Goal: Transaction & Acquisition: Purchase product/service

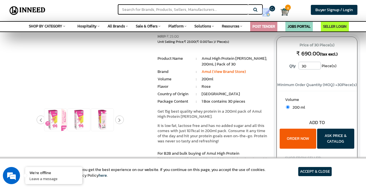
scroll to position [24, 0]
click at [99, 123] on img at bounding box center [102, 119] width 22 height 22
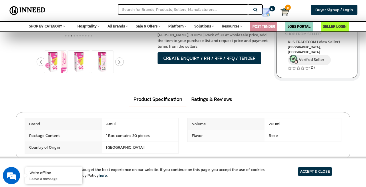
scroll to position [152, 0]
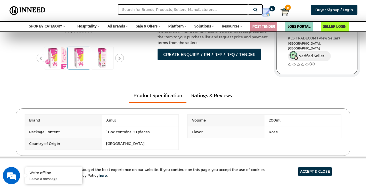
click at [79, 60] on img at bounding box center [79, 58] width 22 height 22
click at [56, 61] on img at bounding box center [55, 58] width 22 height 22
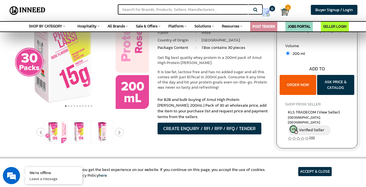
scroll to position [78, 0]
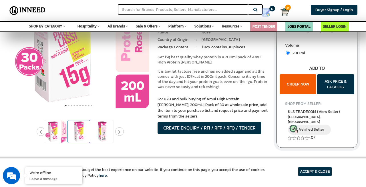
click at [74, 140] on img at bounding box center [79, 131] width 22 height 22
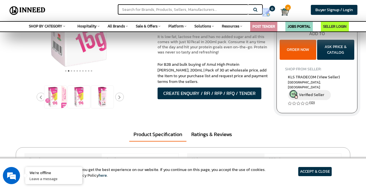
scroll to position [113, 0]
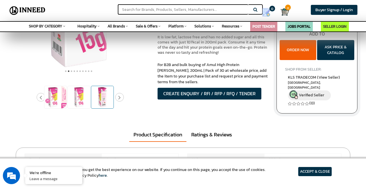
click at [103, 95] on img at bounding box center [102, 97] width 22 height 22
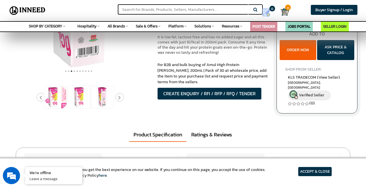
click at [124, 99] on div at bounding box center [79, 96] width 140 height 23
click at [118, 95] on button "Next" at bounding box center [119, 97] width 9 height 9
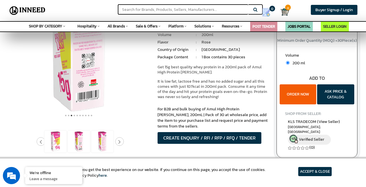
scroll to position [78, 0]
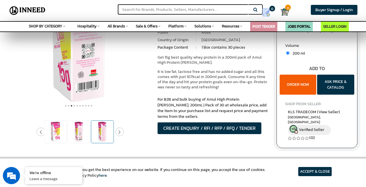
click at [107, 123] on img at bounding box center [102, 132] width 22 height 22
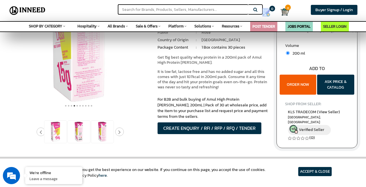
scroll to position [47, 0]
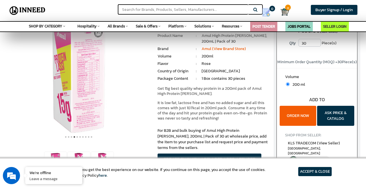
click at [89, 67] on img at bounding box center [79, 69] width 140 height 140
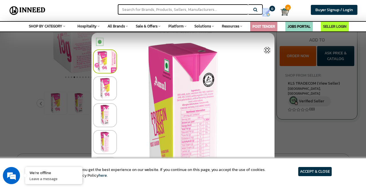
scroll to position [107, 0]
click at [320, 170] on article "ACCEPT & CLOSE" at bounding box center [314, 171] width 33 height 9
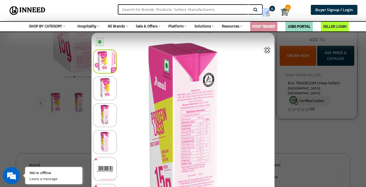
click at [286, 113] on div at bounding box center [183, 93] width 366 height 187
click at [267, 50] on img at bounding box center [267, 50] width 7 height 7
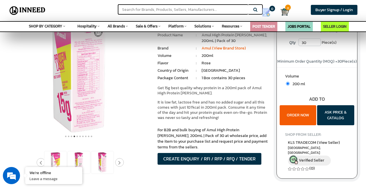
scroll to position [48, 0]
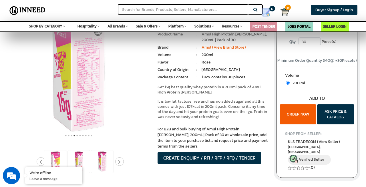
click at [301, 113] on button "ORDER NOW" at bounding box center [298, 114] width 37 height 20
